Goal: Download file/media

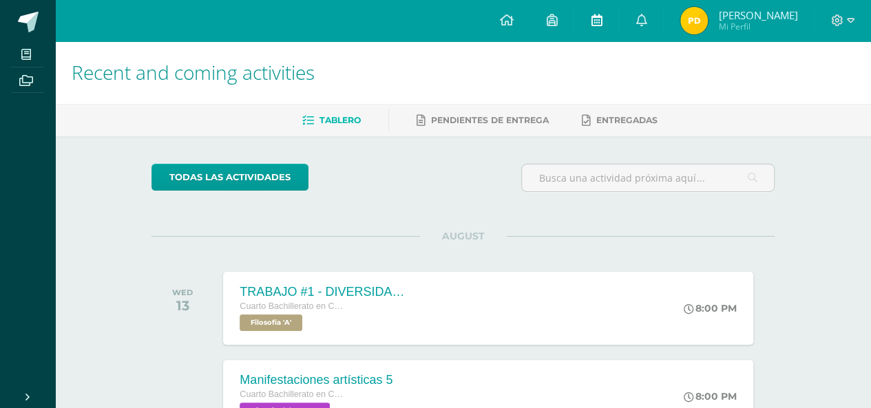
click at [602, 19] on link at bounding box center [596, 20] width 44 height 41
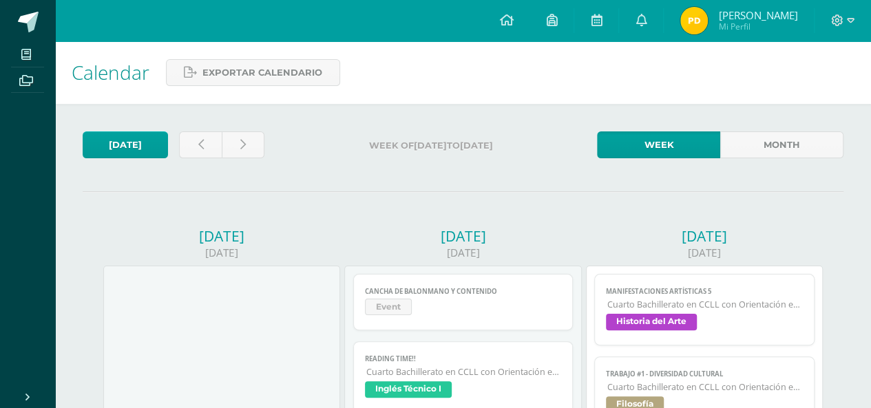
click at [496, 315] on span "Event" at bounding box center [463, 309] width 197 height 20
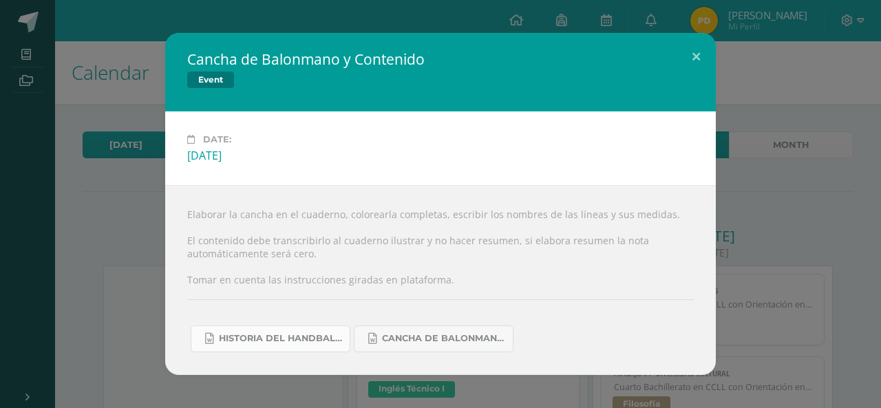
click at [293, 330] on link "Historia del handball.docx" at bounding box center [271, 339] width 160 height 27
click at [408, 331] on link "Cancha de Balonmano.docx" at bounding box center [434, 339] width 160 height 27
click at [701, 62] on button at bounding box center [696, 56] width 39 height 47
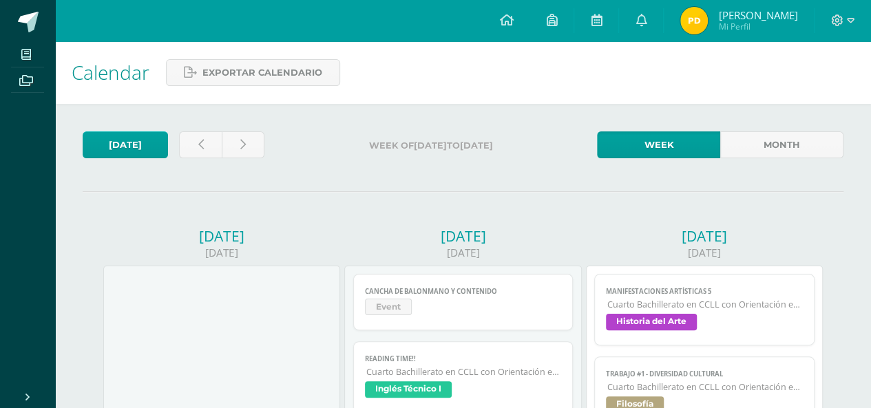
click at [745, 299] on span "Cuarto Bachillerato en CCLL con Orientación en Diseño Gráfico" at bounding box center [705, 305] width 196 height 12
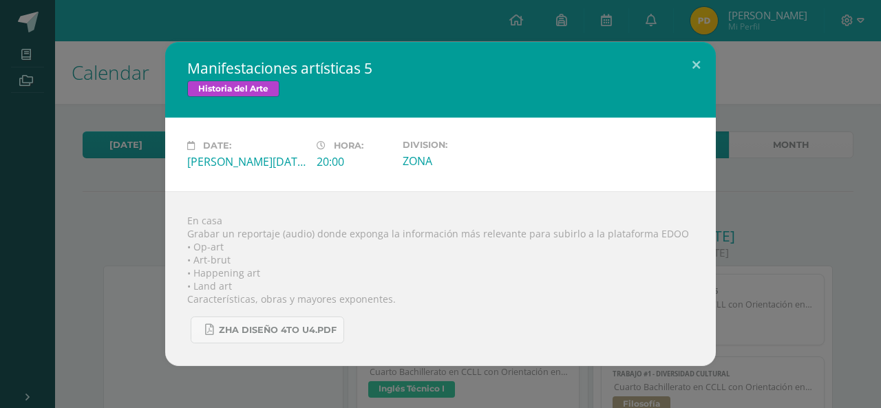
drag, startPoint x: 877, startPoint y: 294, endPoint x: 876, endPoint y: 304, distance: 10.4
click at [870, 306] on div "Manifestaciones artísticas 5 Historia del Arte Date: [PERSON_NAME][DATE] Hora: …" at bounding box center [440, 204] width 881 height 408
